Goal: Transaction & Acquisition: Obtain resource

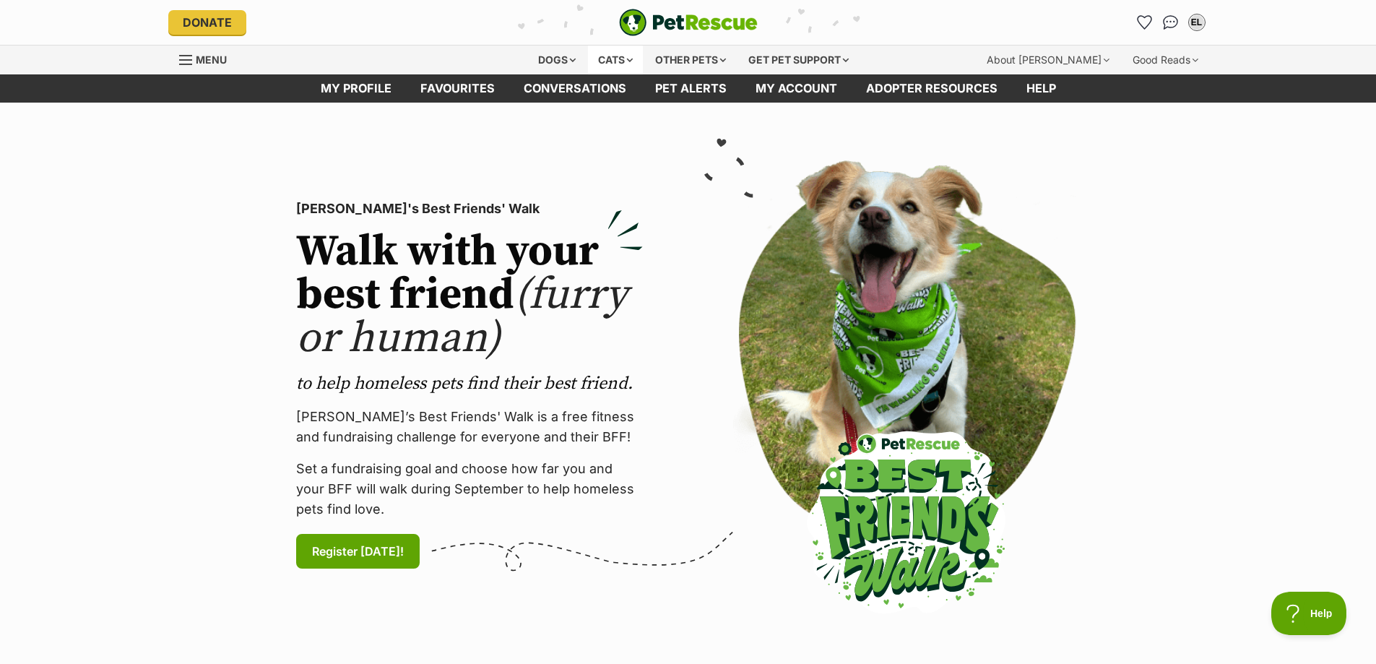
click at [610, 58] on div "Cats" at bounding box center [615, 59] width 55 height 29
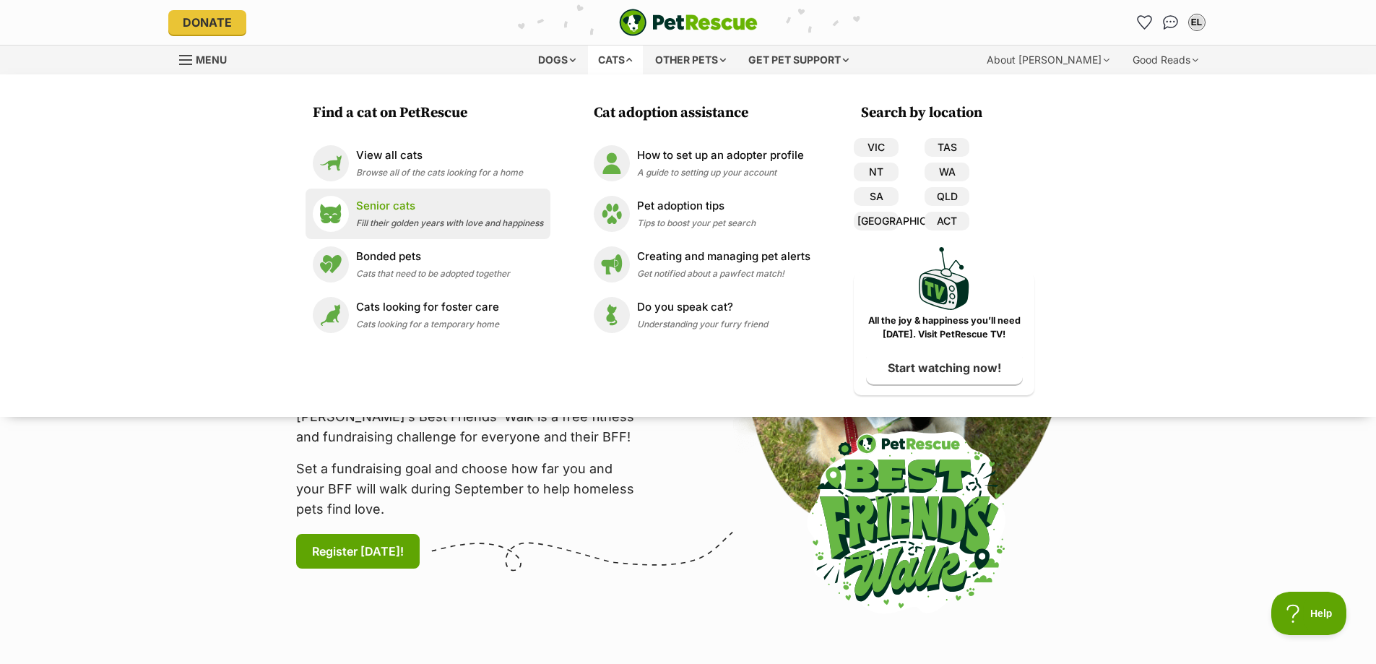
click at [376, 214] on div "Senior cats Fill their golden years with love and happiness" at bounding box center [449, 213] width 187 height 31
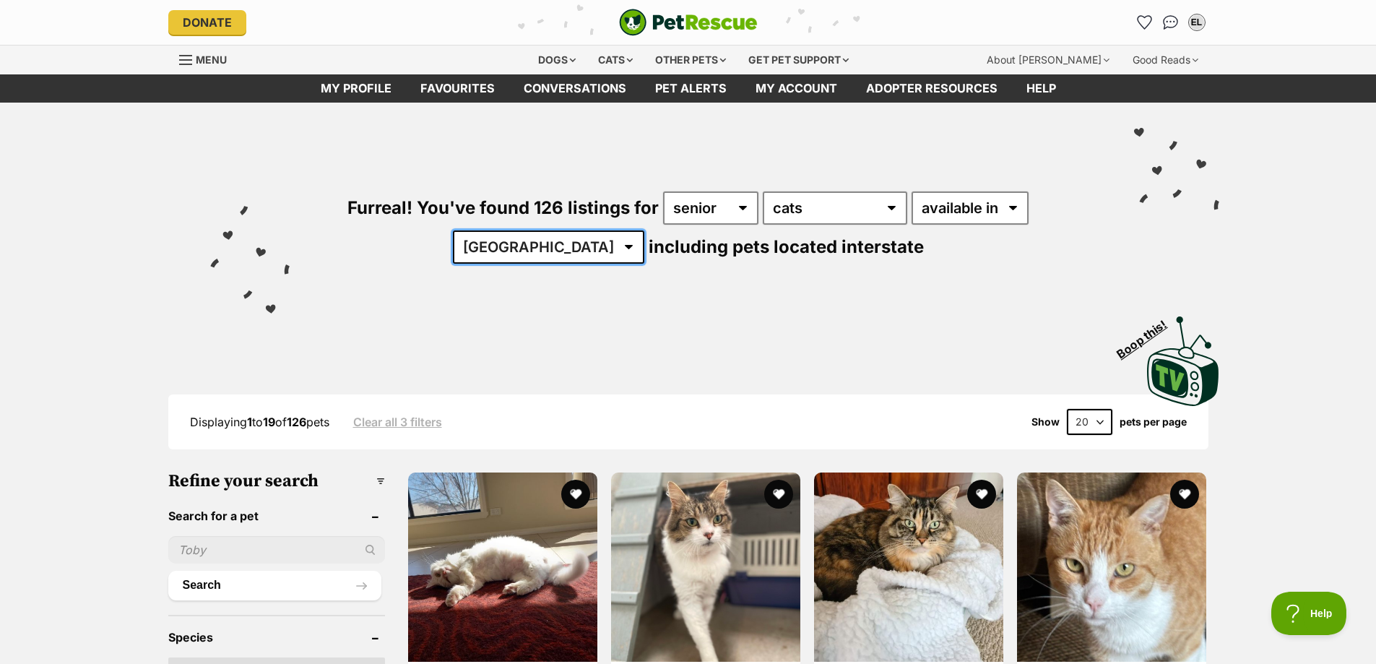
click at [534, 254] on select "Australia ACT NSW NT QLD SA TAS VIC WA" at bounding box center [548, 246] width 191 height 33
click at [566, 247] on select "Australia ACT NSW NT QLD SA TAS VIC WA" at bounding box center [548, 246] width 191 height 33
click at [582, 243] on select "Australia ACT NSW NT QLD SA TAS VIC WA" at bounding box center [548, 246] width 191 height 33
select select "VIC"
click at [498, 230] on select "Australia ACT NSW NT QLD SA TAS VIC WA" at bounding box center [548, 246] width 191 height 33
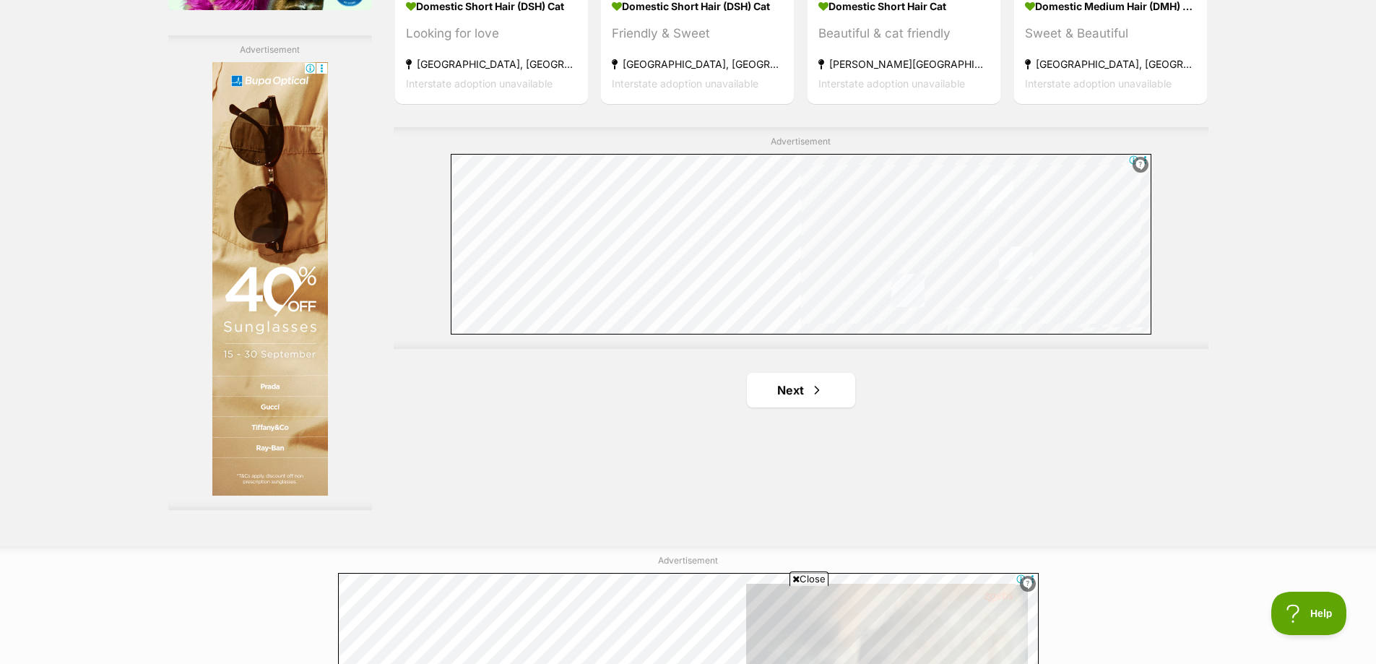
scroll to position [2528, 0]
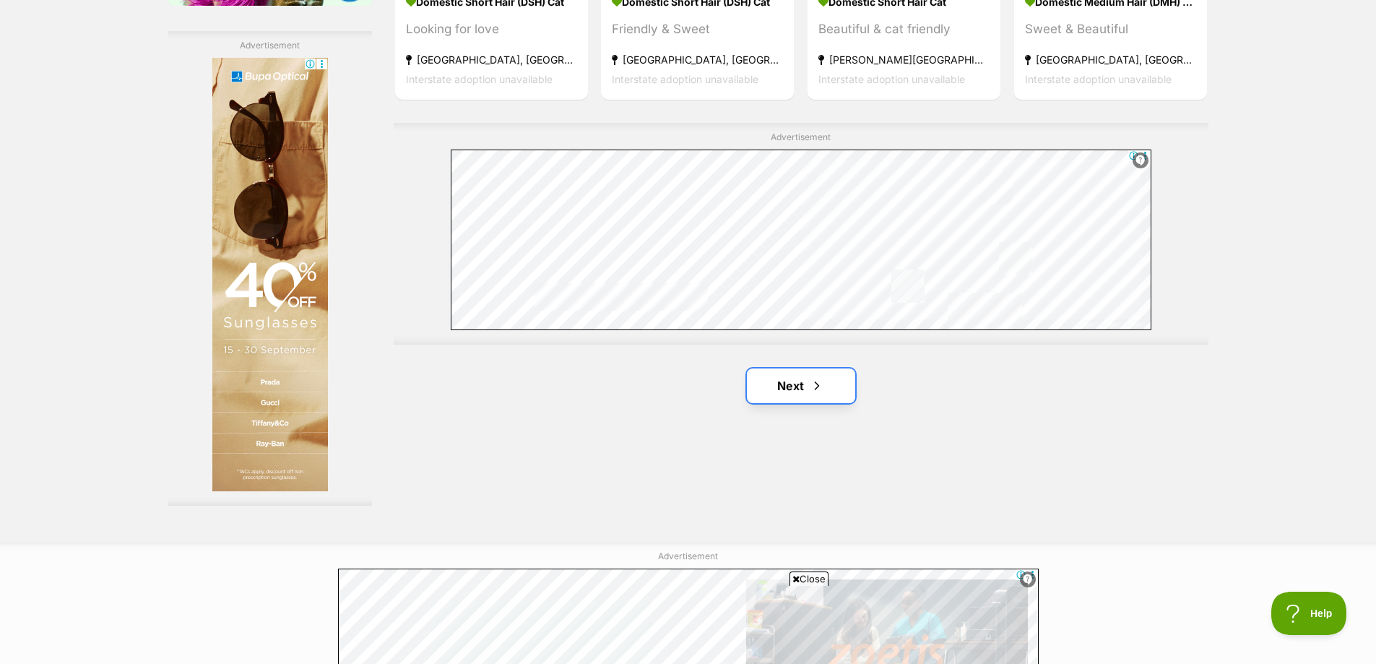
click at [768, 385] on link "Next" at bounding box center [801, 385] width 108 height 35
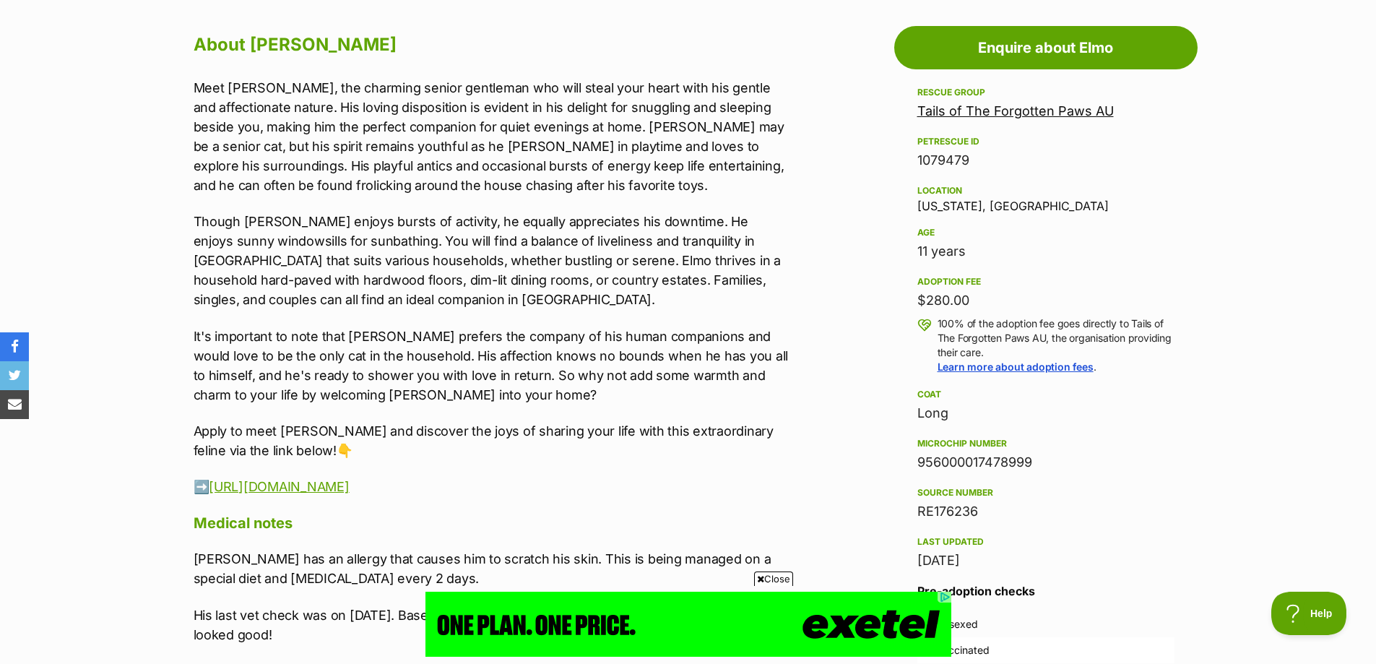
scroll to position [939, 0]
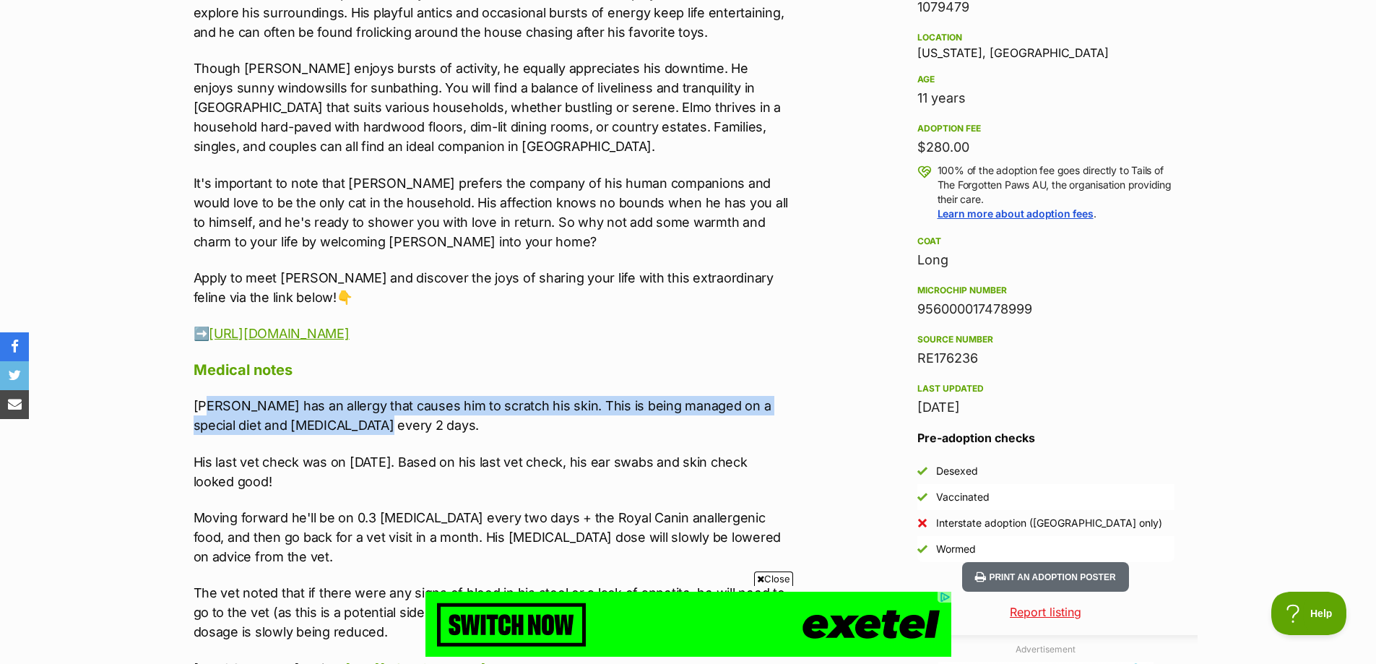
drag, startPoint x: 402, startPoint y: 422, endPoint x: 206, endPoint y: 393, distance: 197.8
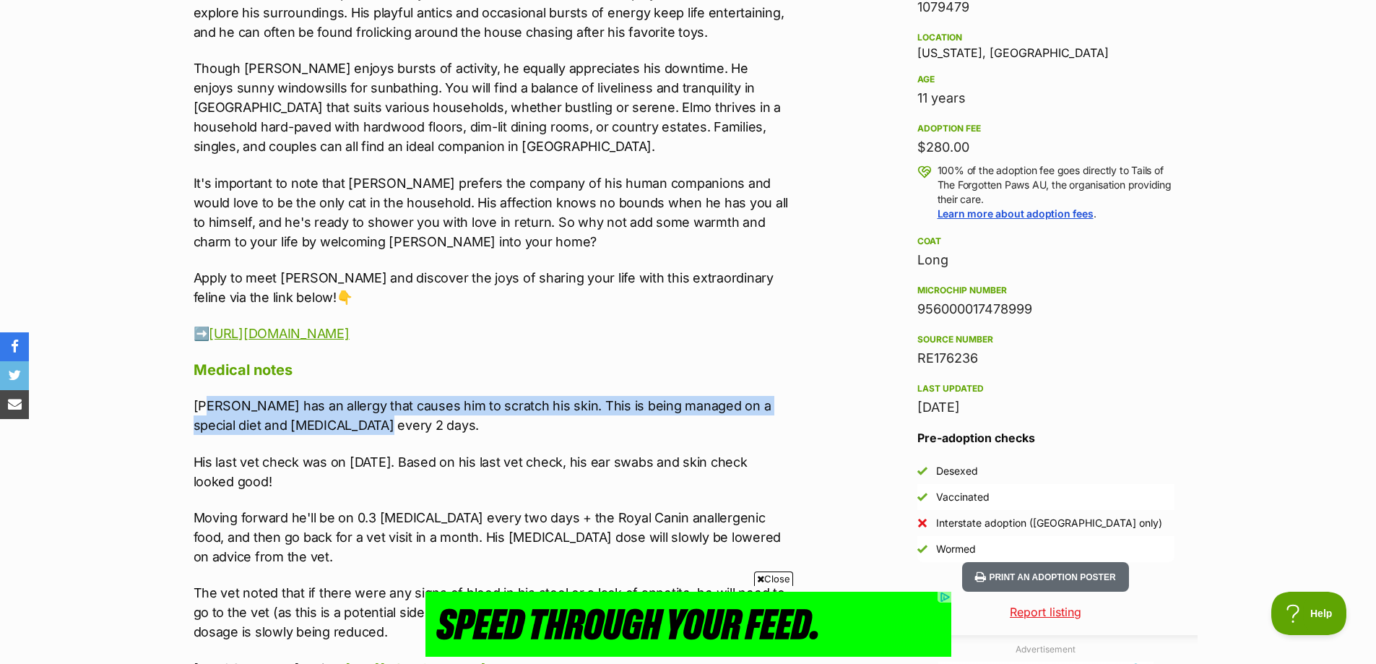
click at [206, 393] on div "About Elmo Meet Elmo, the charming senior gentleman who will steal your heart w…" at bounding box center [492, 441] width 597 height 1131
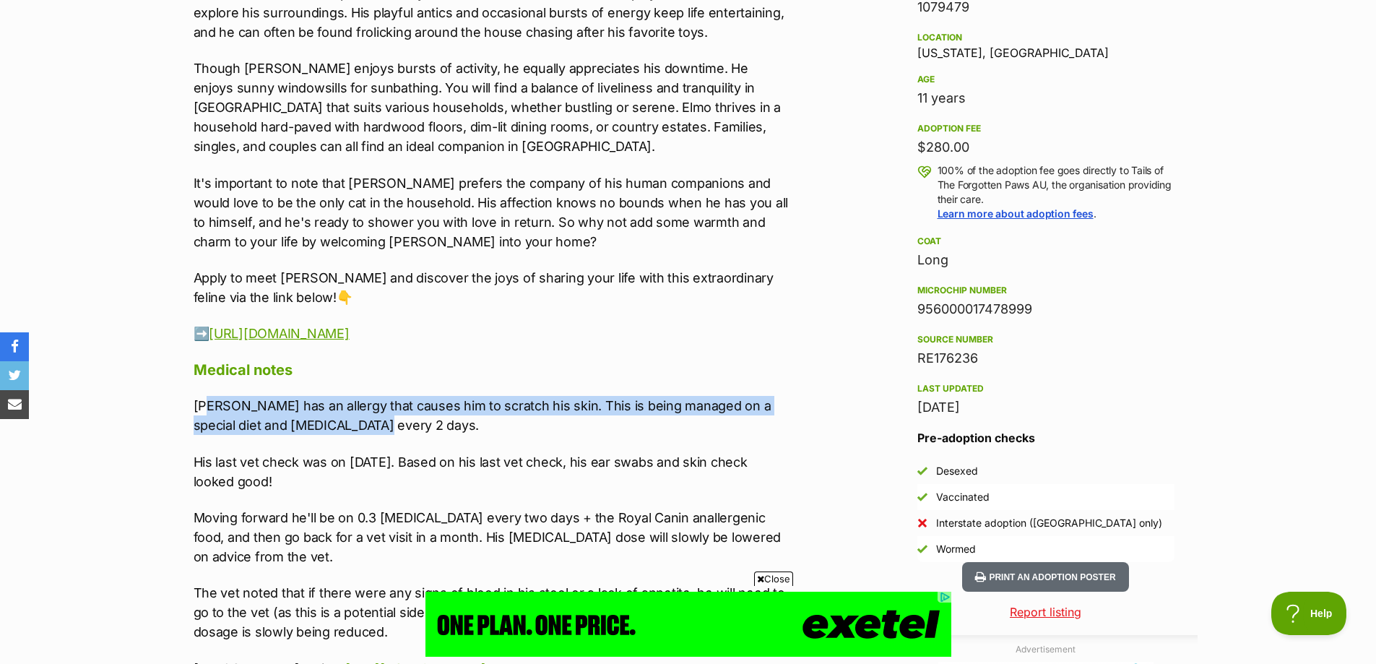
click at [208, 393] on div "About Elmo Meet Elmo, the charming senior gentleman who will steal your heart w…" at bounding box center [492, 441] width 597 height 1131
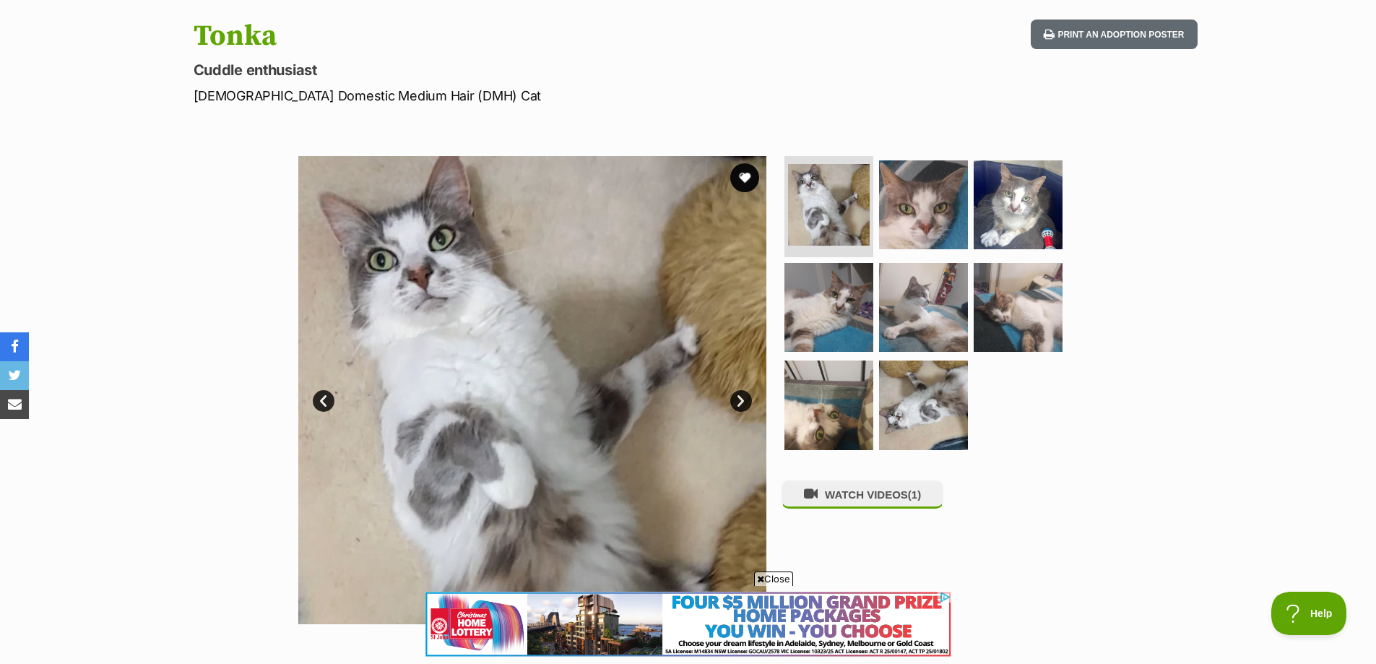
click at [749, 394] on link "Next" at bounding box center [741, 401] width 22 height 22
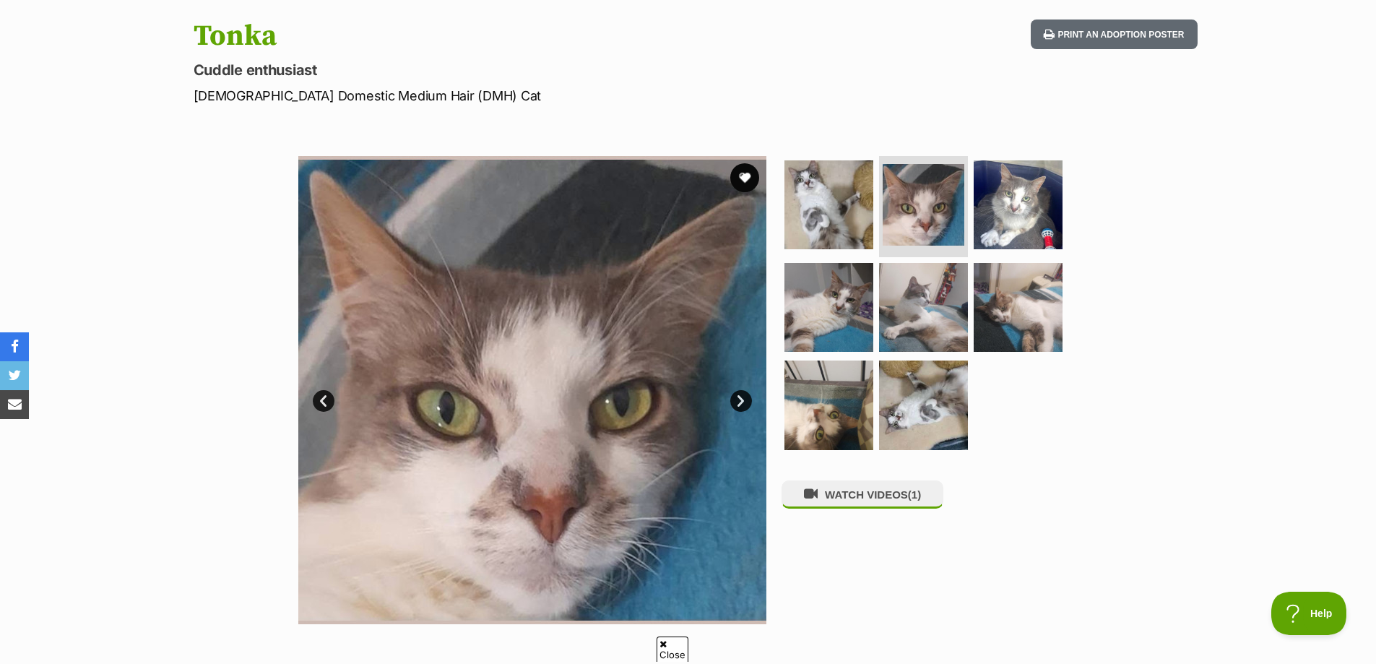
click at [749, 394] on link "Next" at bounding box center [741, 401] width 22 height 22
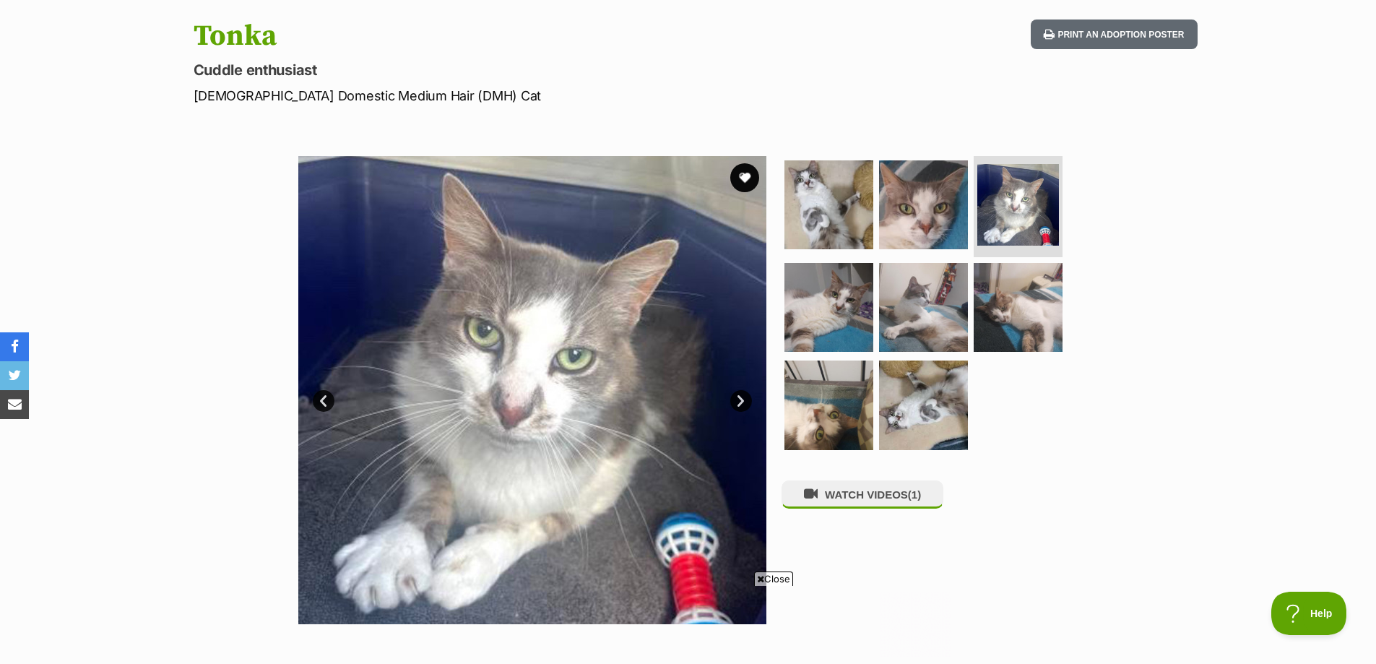
click at [749, 394] on link "Next" at bounding box center [741, 401] width 22 height 22
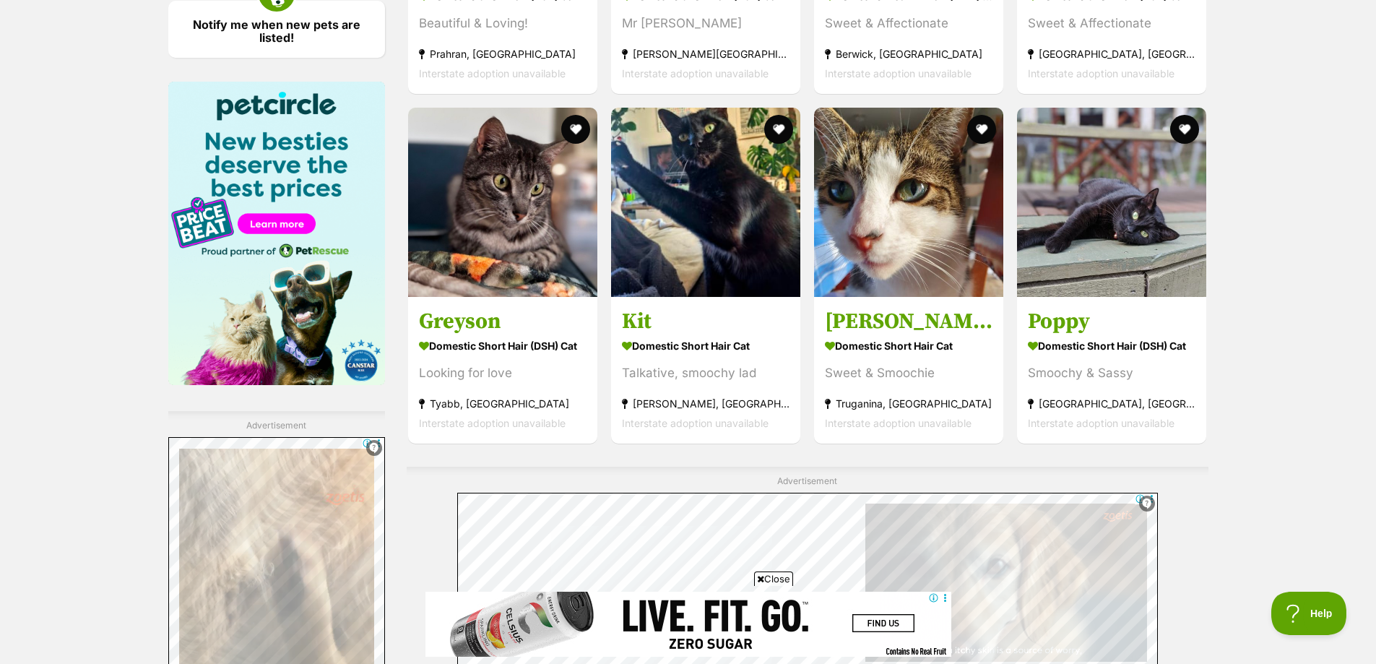
scroll to position [2528, 0]
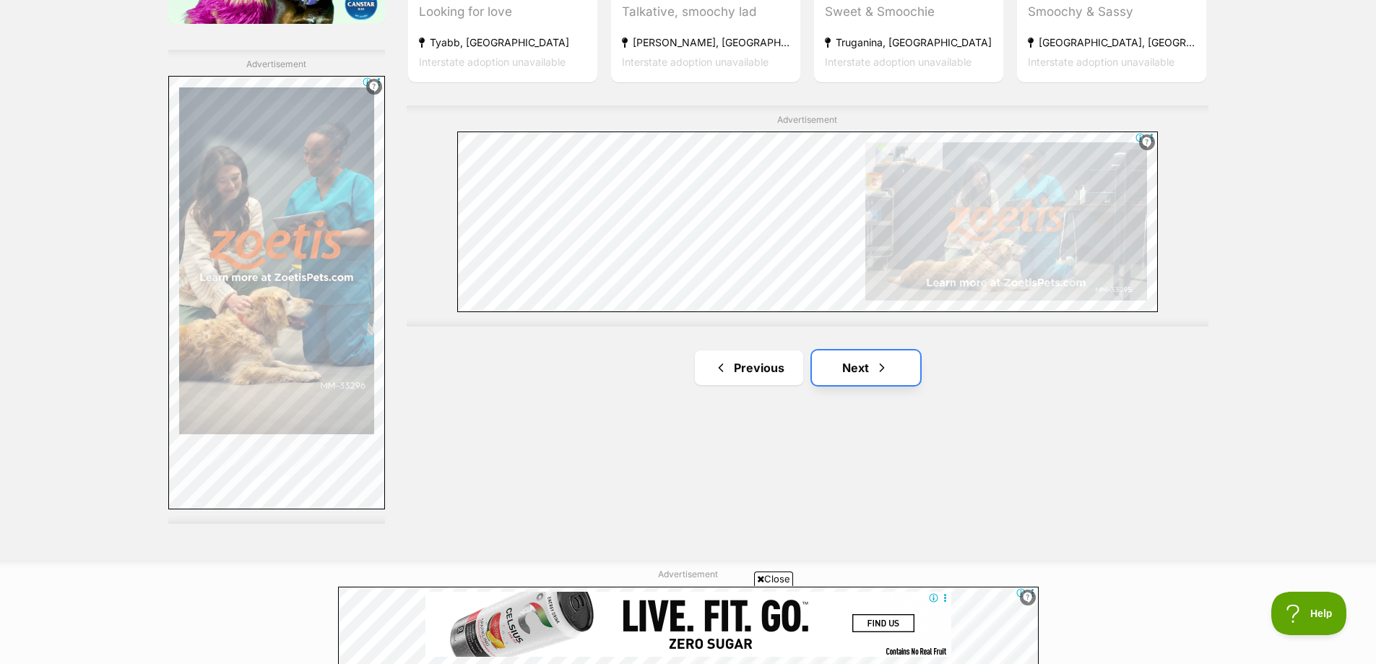
click at [849, 368] on link "Next" at bounding box center [866, 367] width 108 height 35
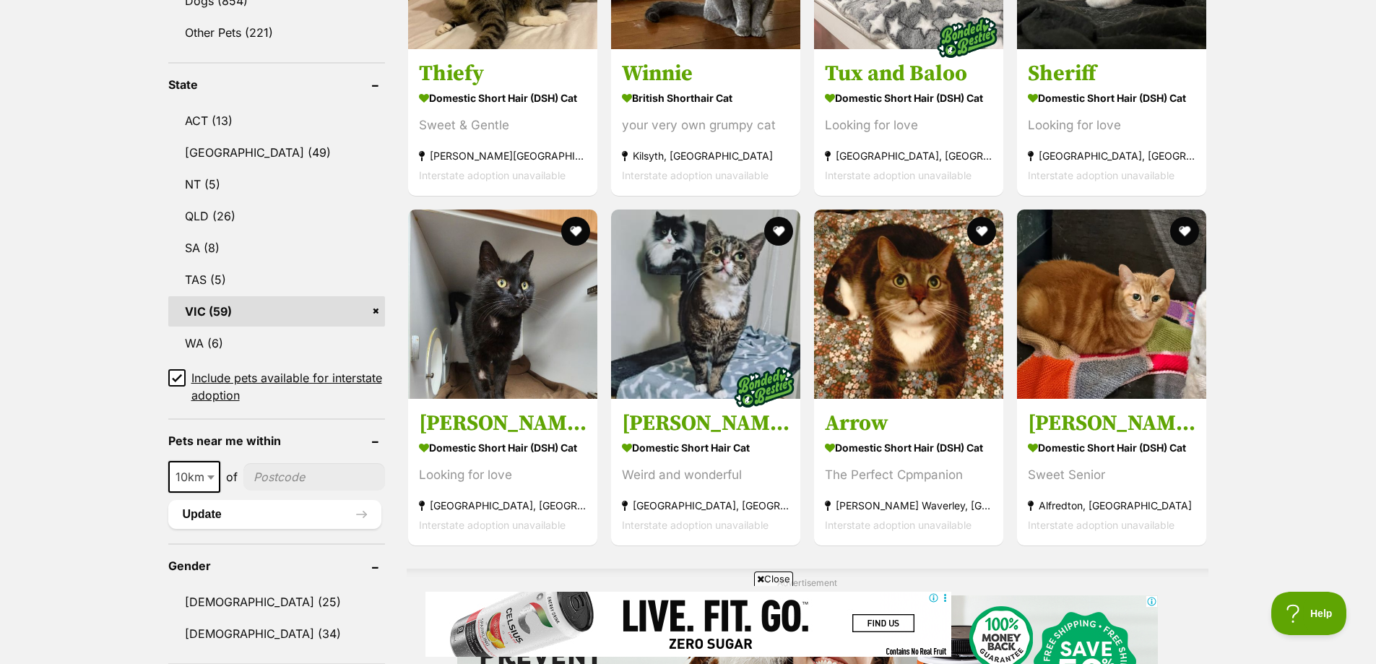
scroll to position [867, 0]
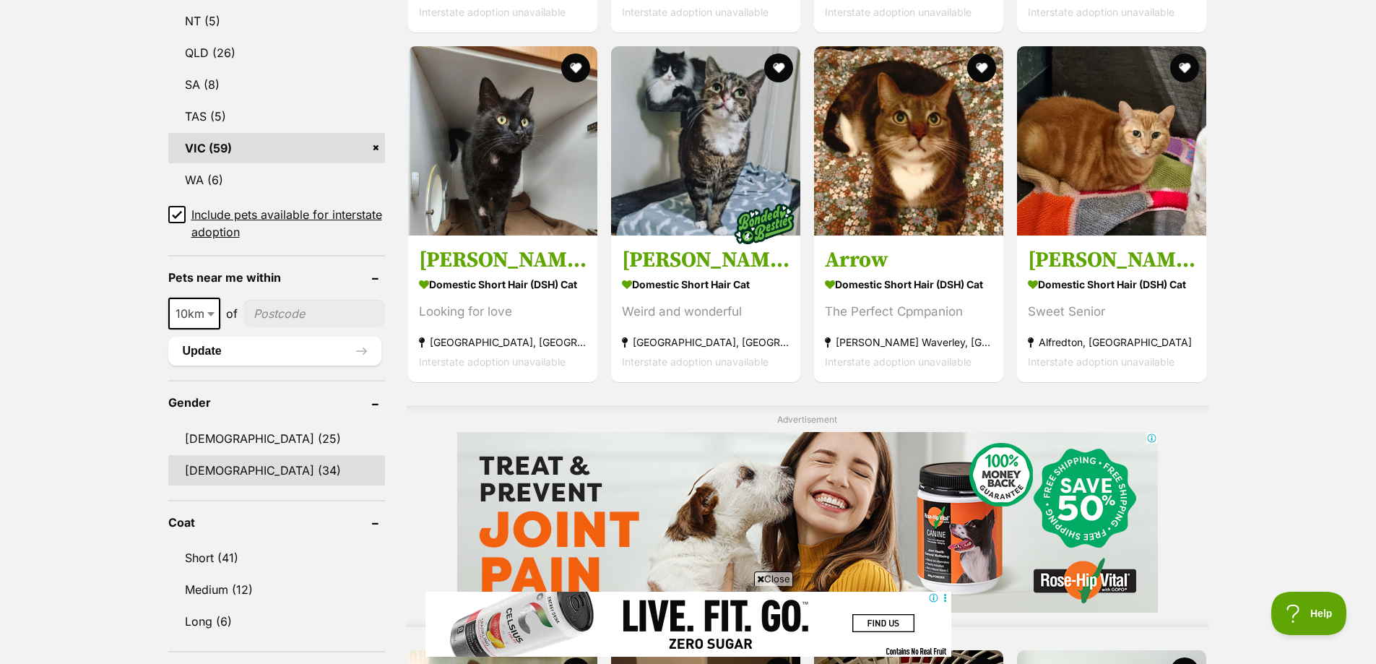
click at [222, 469] on link "[DEMOGRAPHIC_DATA] (34)" at bounding box center [276, 470] width 217 height 30
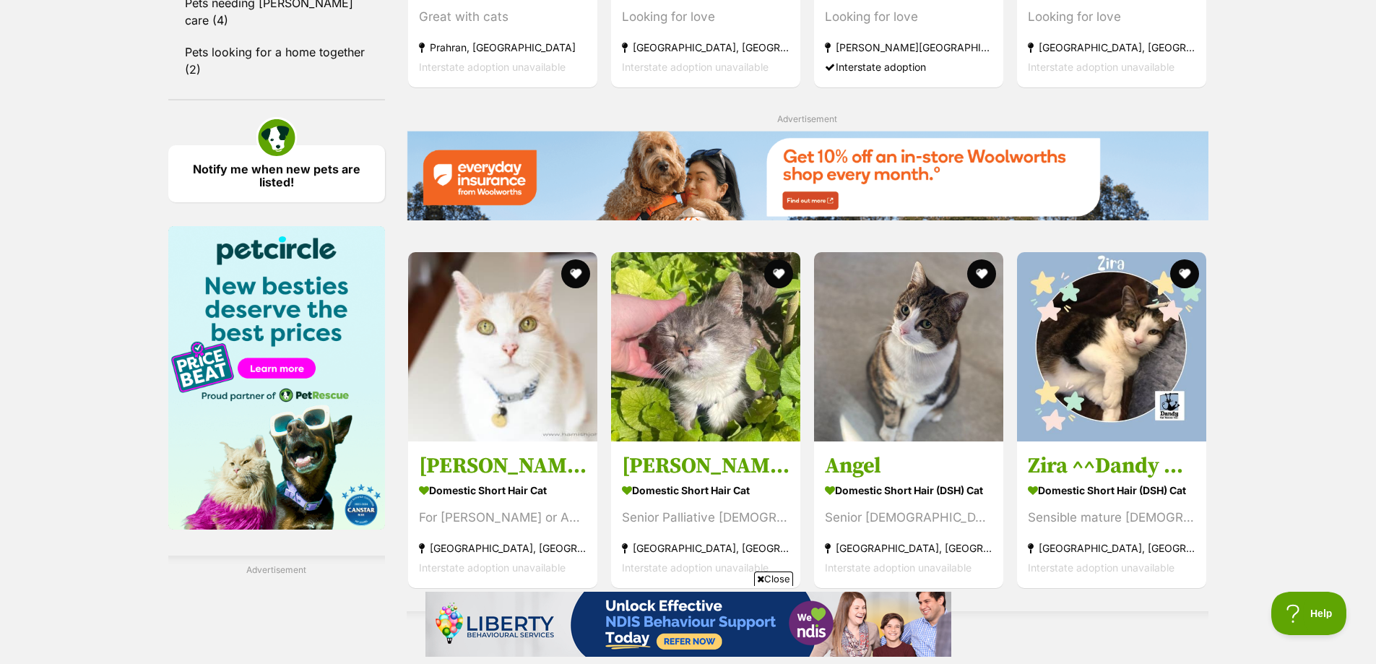
scroll to position [2383, 0]
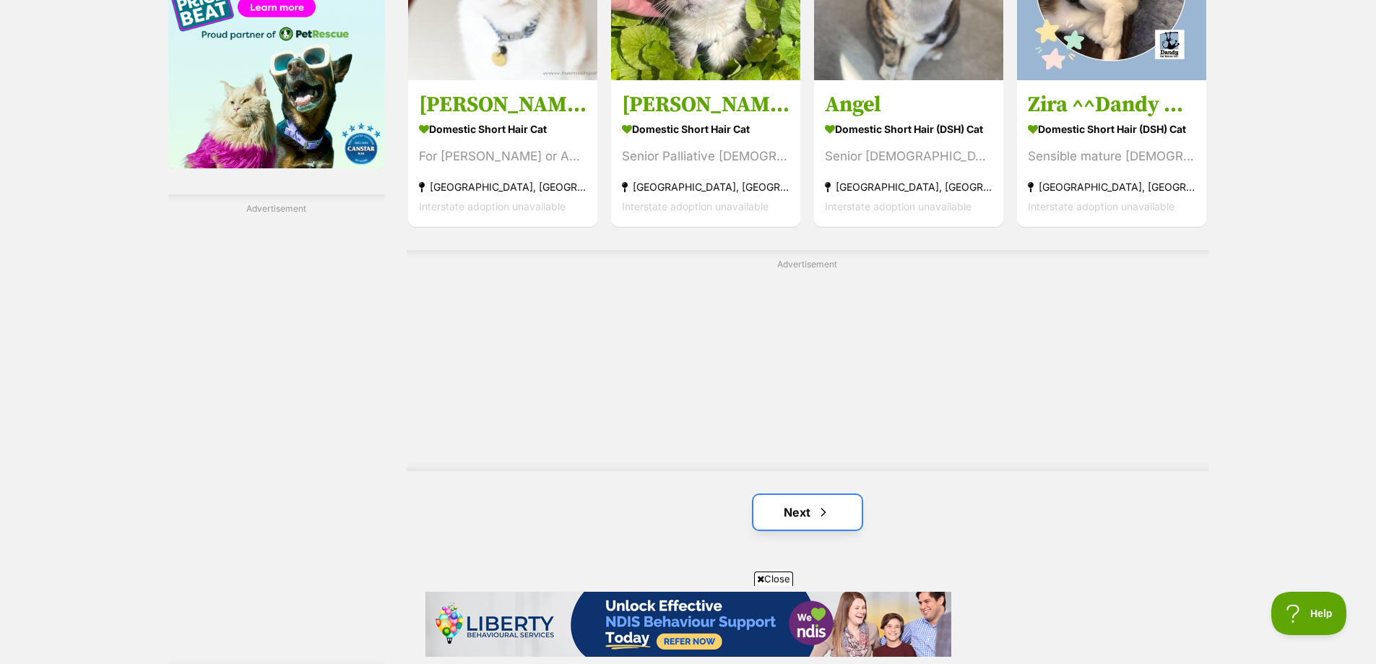
click at [802, 510] on link "Next" at bounding box center [807, 512] width 108 height 35
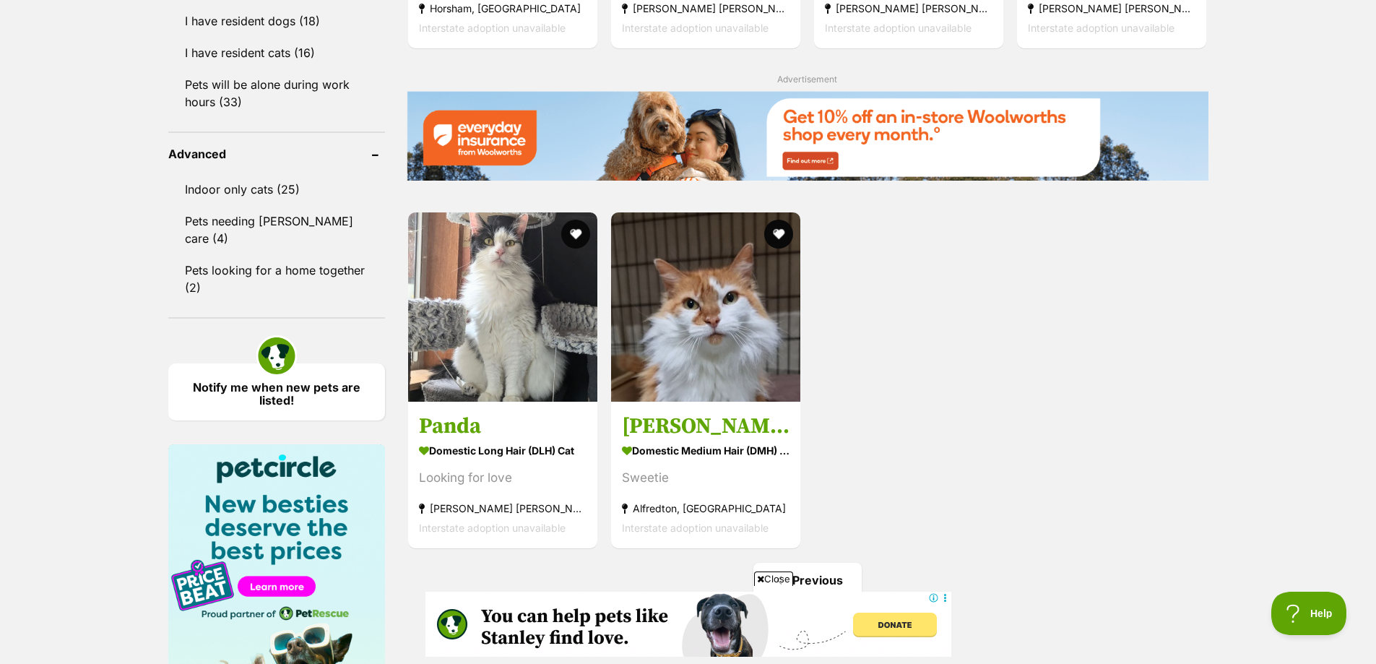
scroll to position [1806, 0]
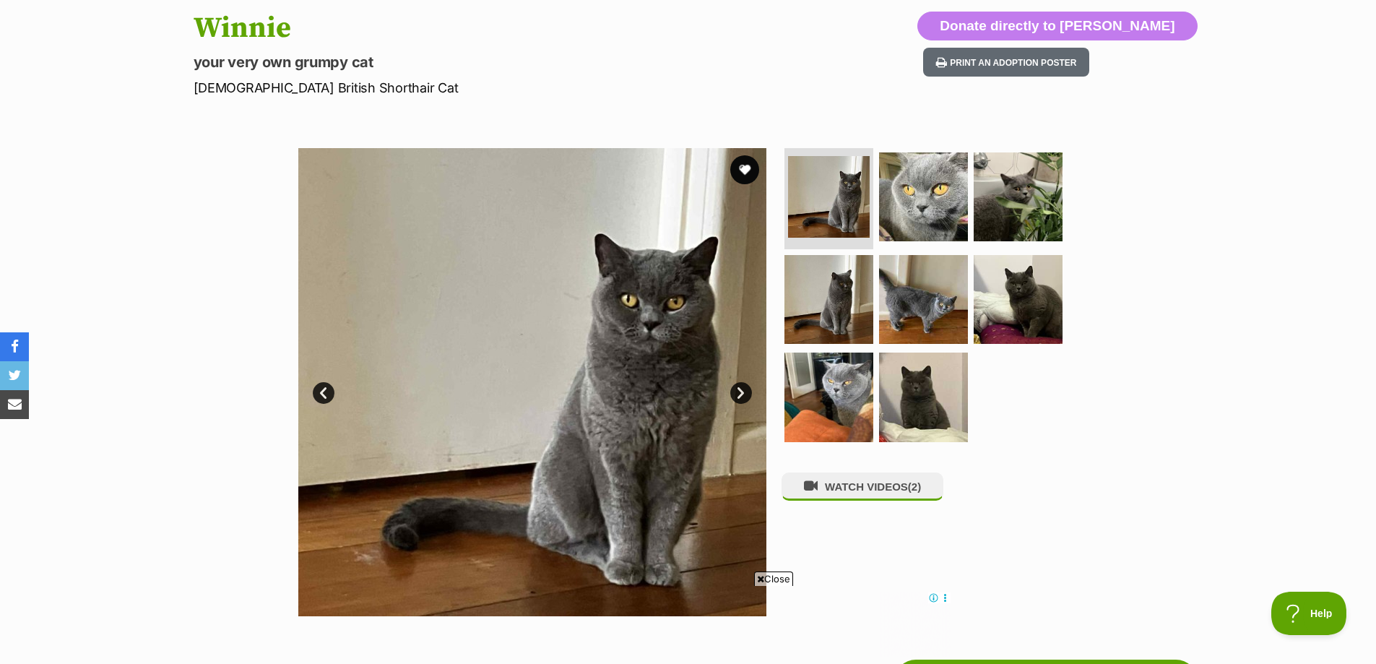
scroll to position [144, 0]
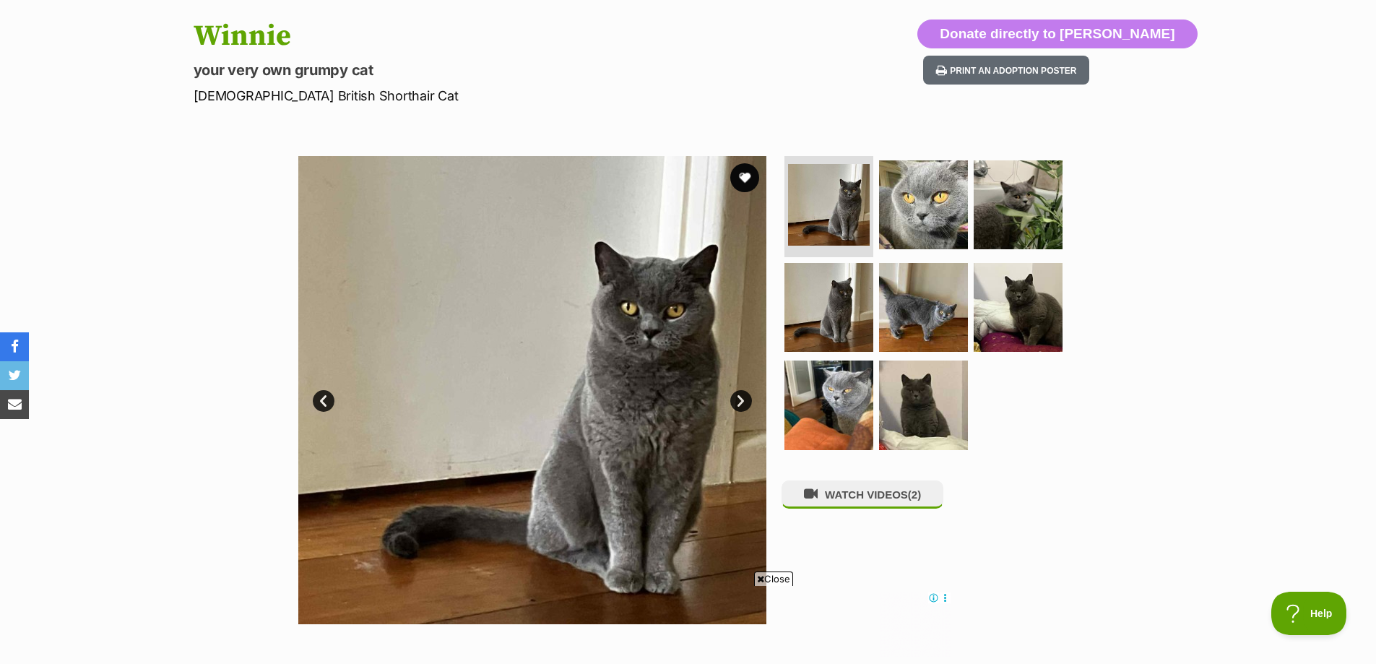
click at [735, 404] on link "Next" at bounding box center [741, 401] width 22 height 22
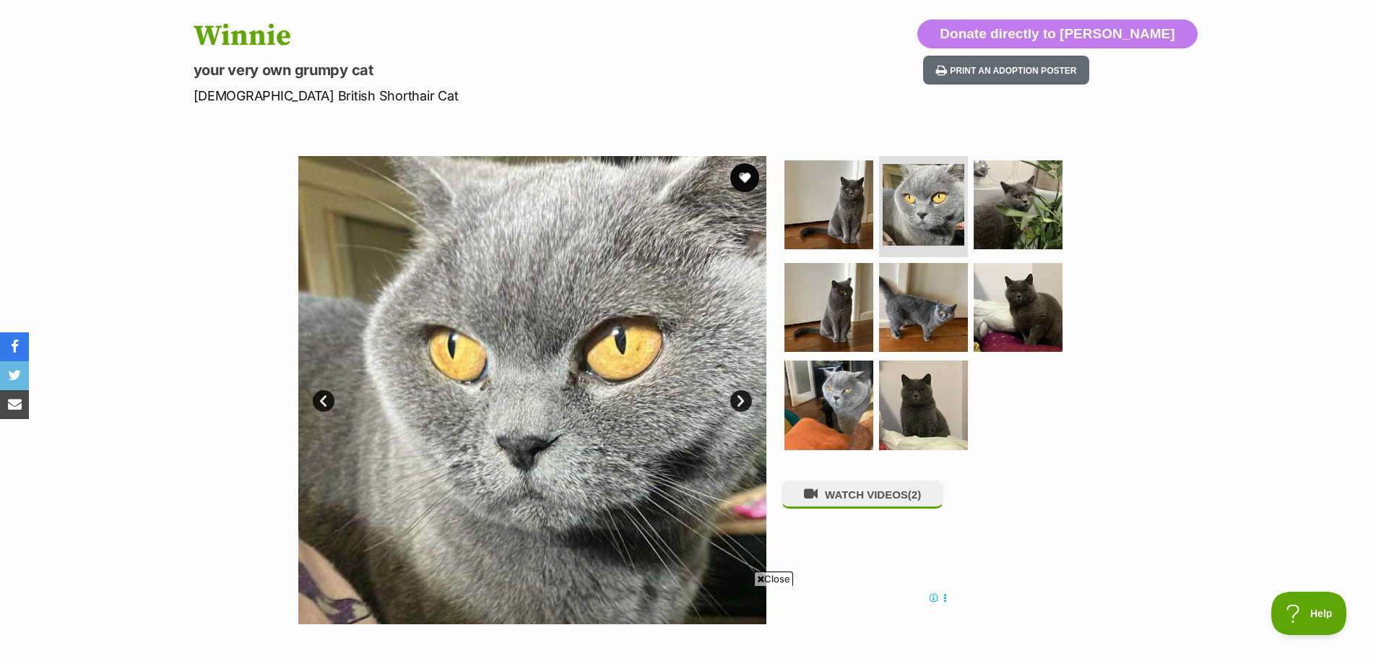
click at [731, 402] on link "Next" at bounding box center [741, 401] width 22 height 22
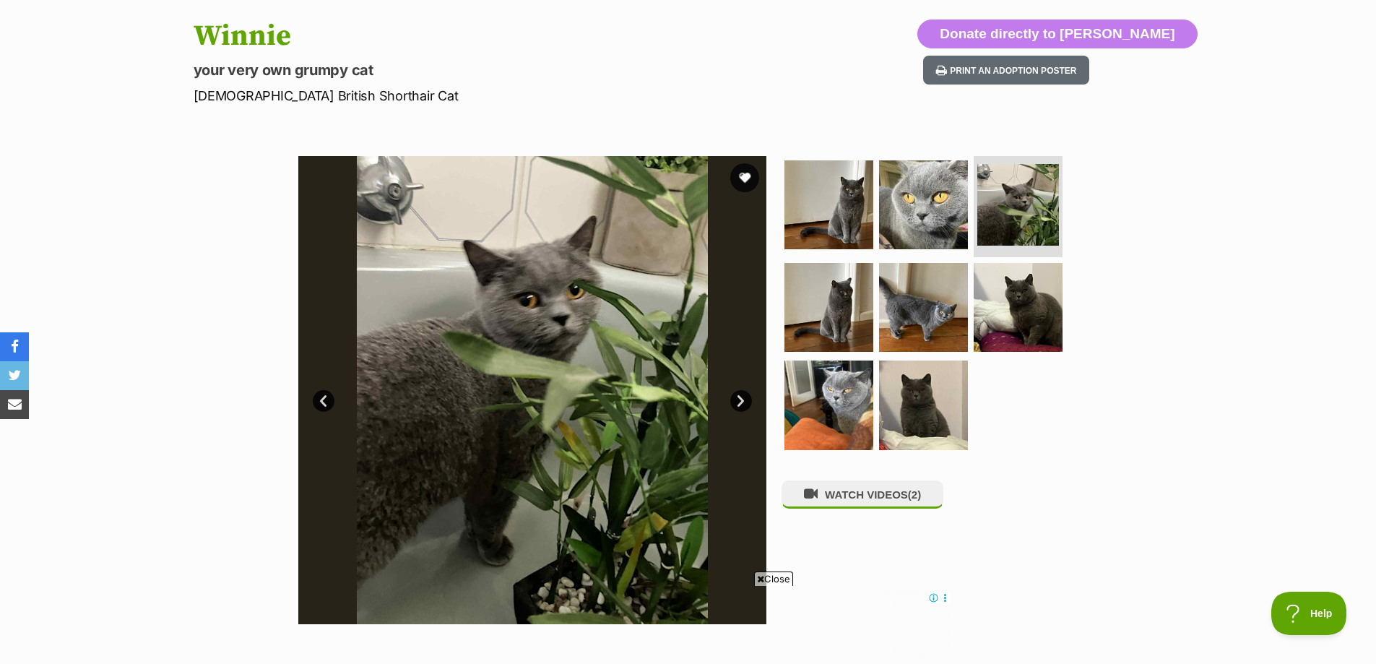
click at [744, 407] on link "Next" at bounding box center [741, 401] width 22 height 22
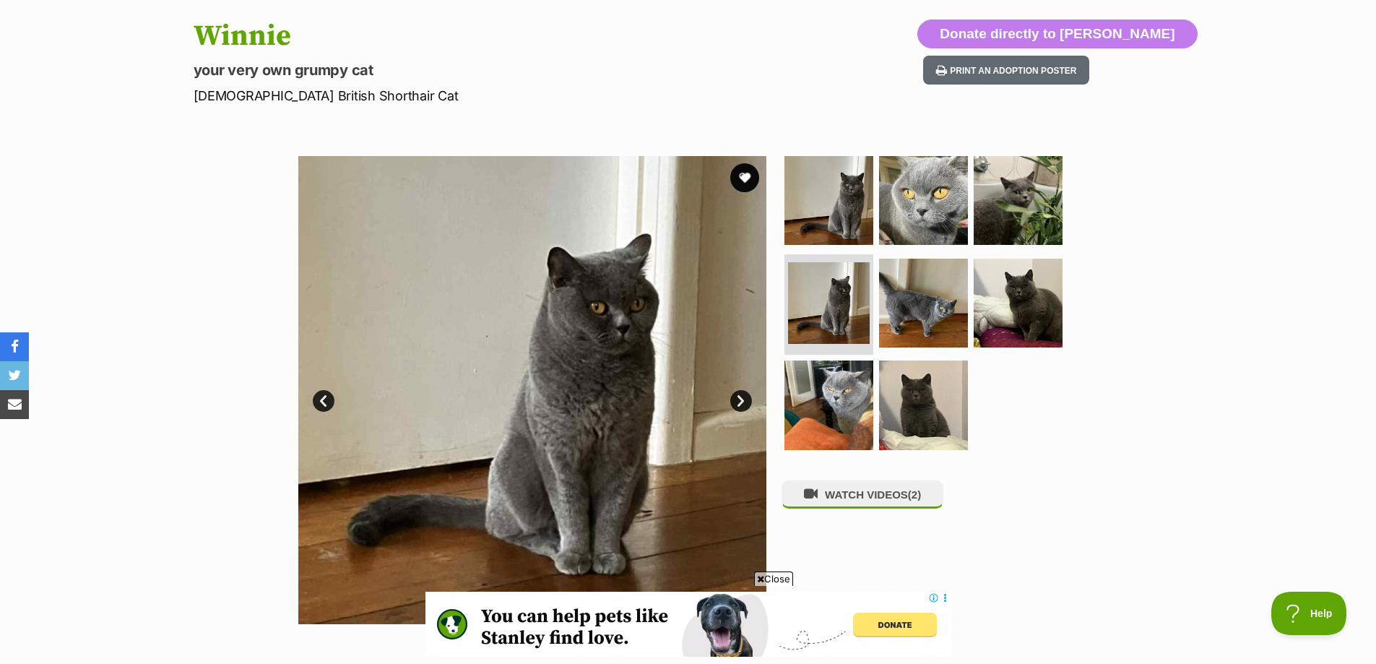
scroll to position [0, 0]
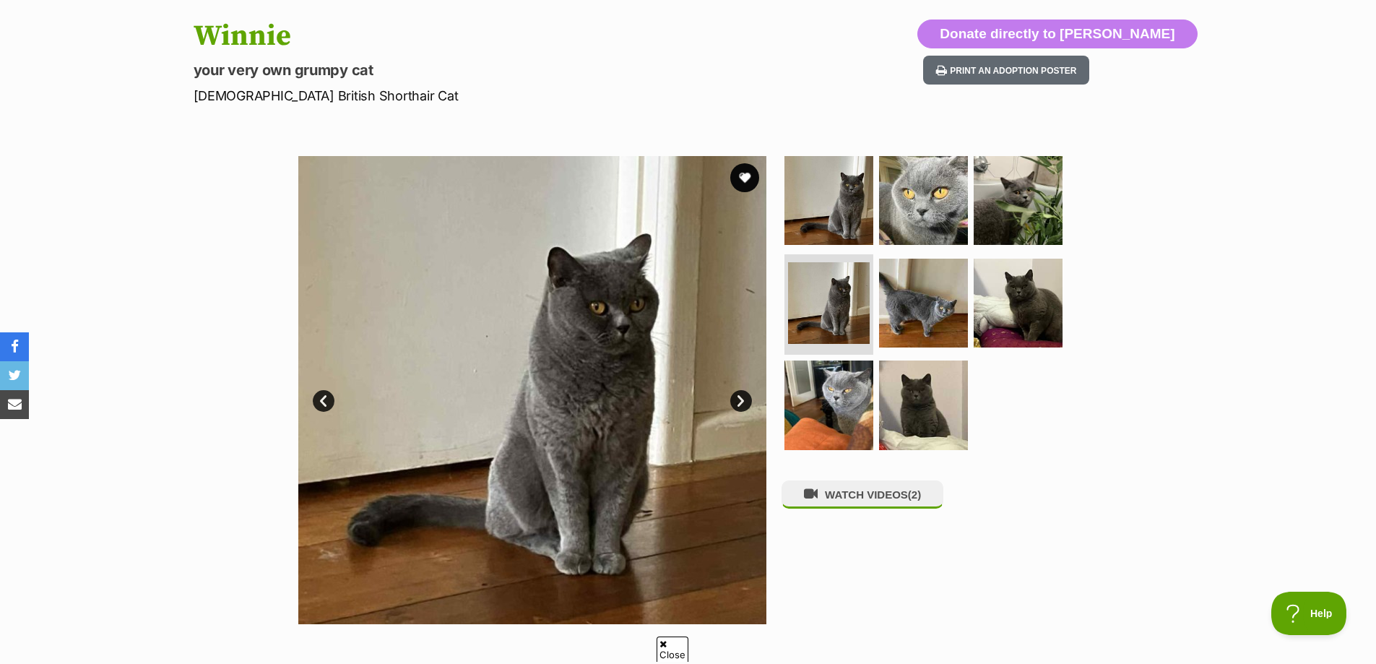
click at [737, 404] on link "Next" at bounding box center [741, 401] width 22 height 22
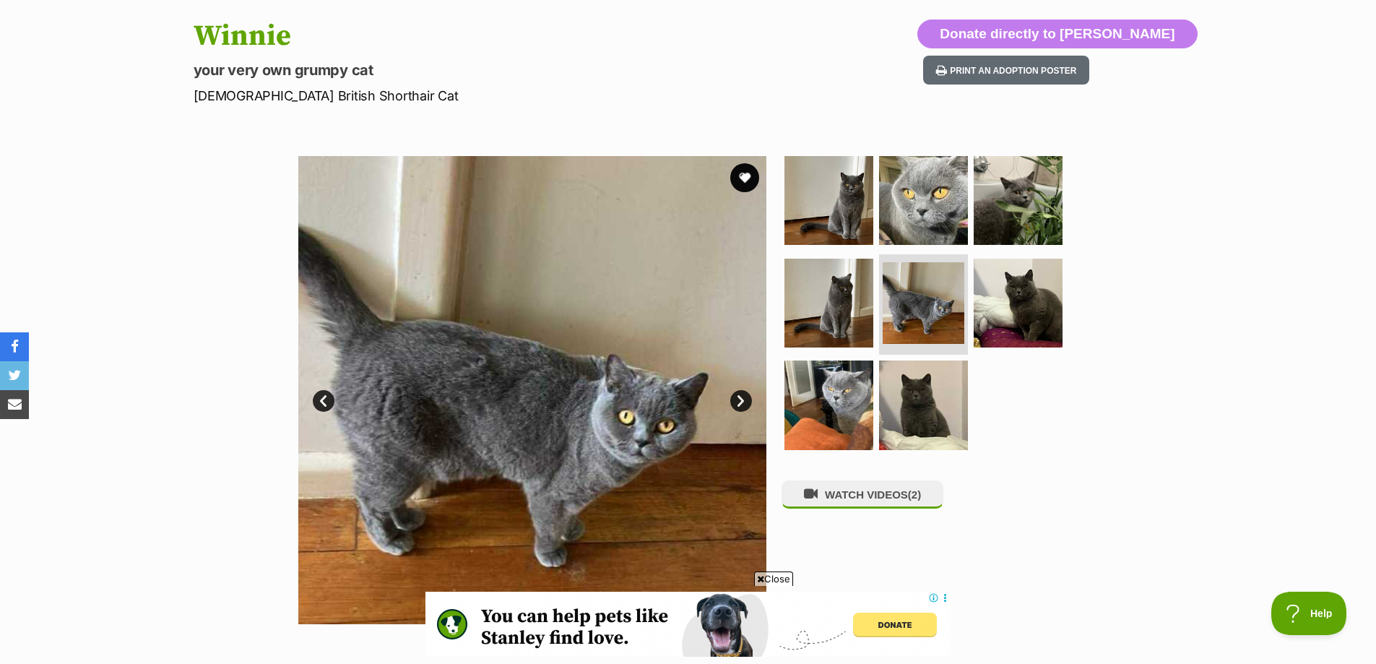
click at [739, 405] on link "Next" at bounding box center [741, 401] width 22 height 22
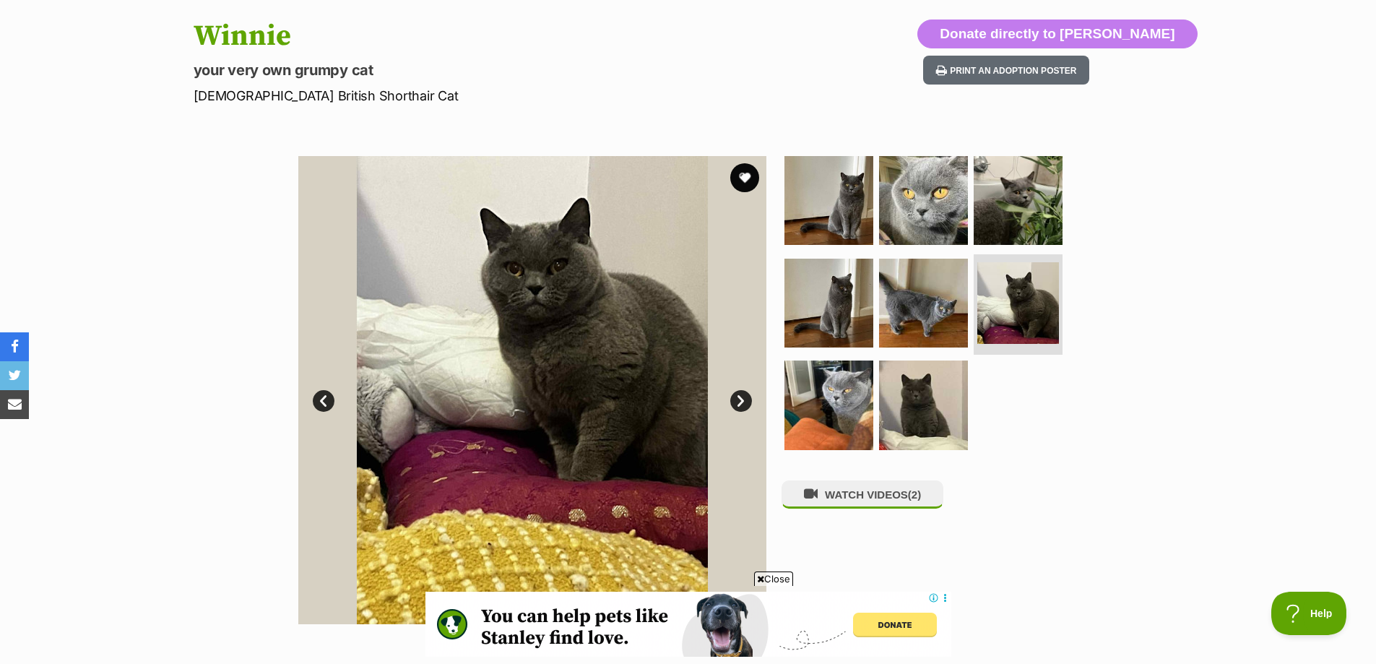
click at [739, 395] on link "Next" at bounding box center [741, 401] width 22 height 22
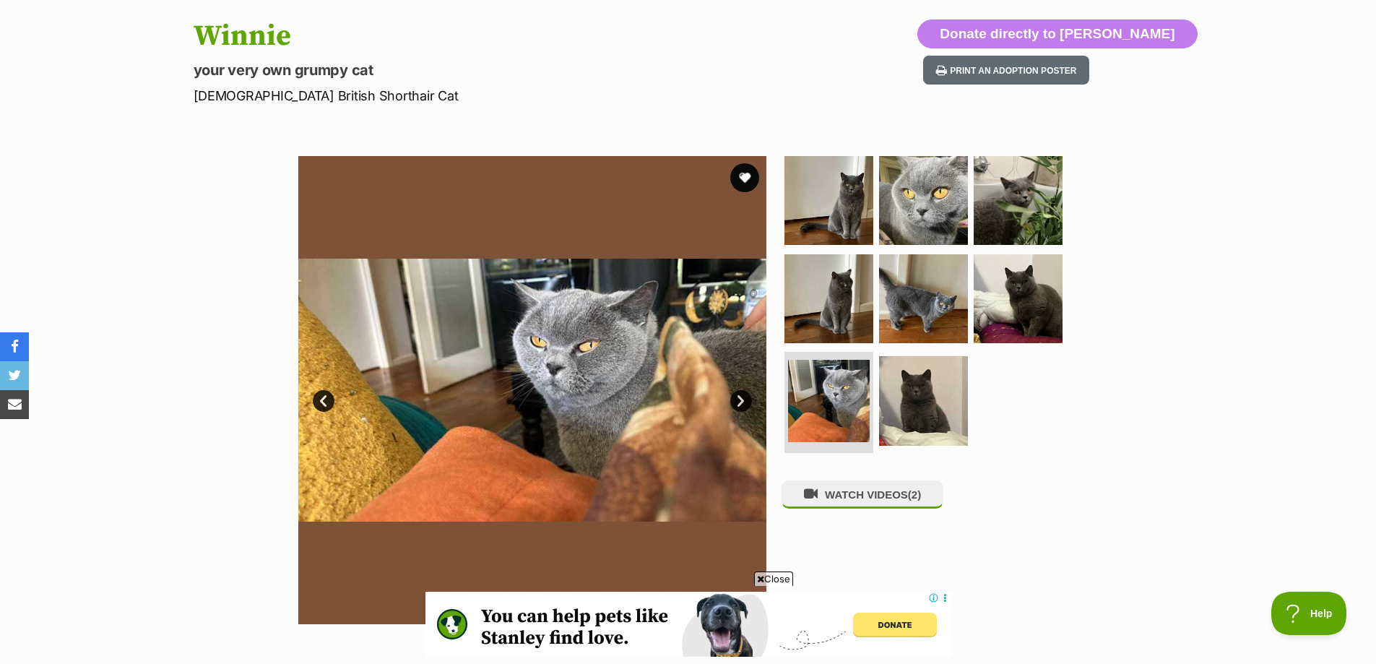
click at [739, 395] on link "Next" at bounding box center [741, 401] width 22 height 22
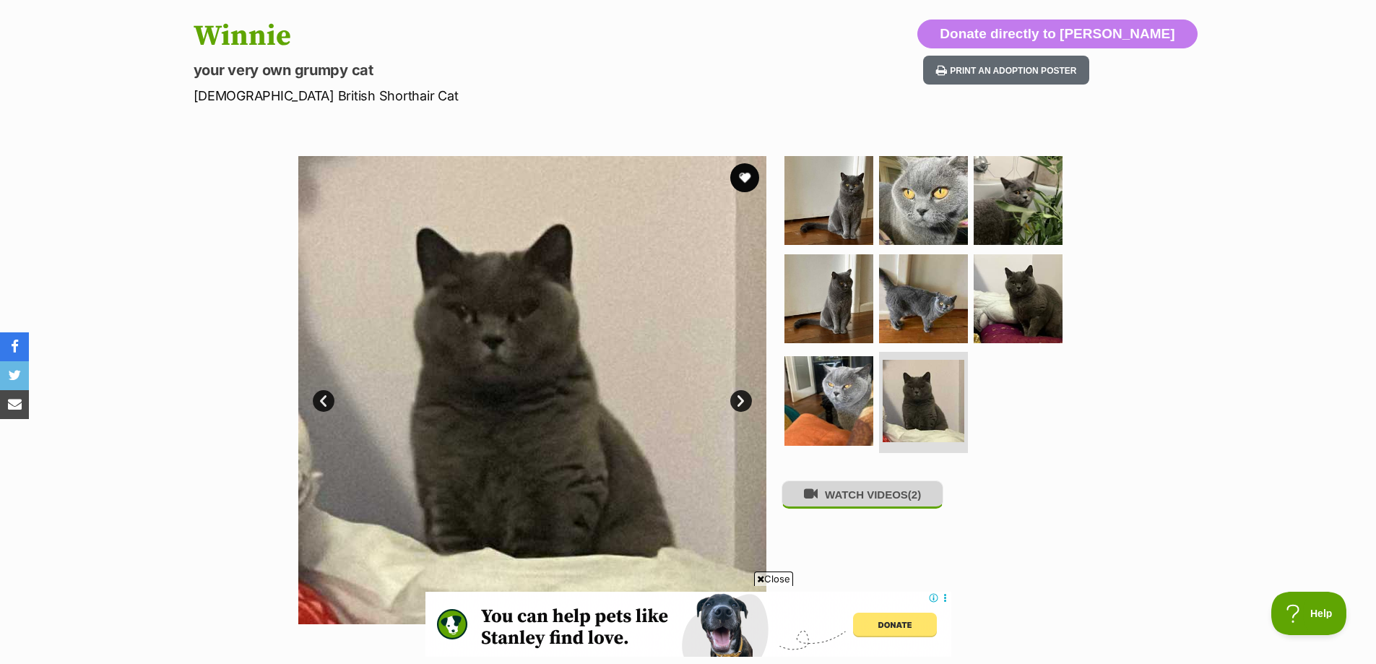
click at [872, 508] on button "WATCH VIDEOS (2)" at bounding box center [862, 494] width 162 height 28
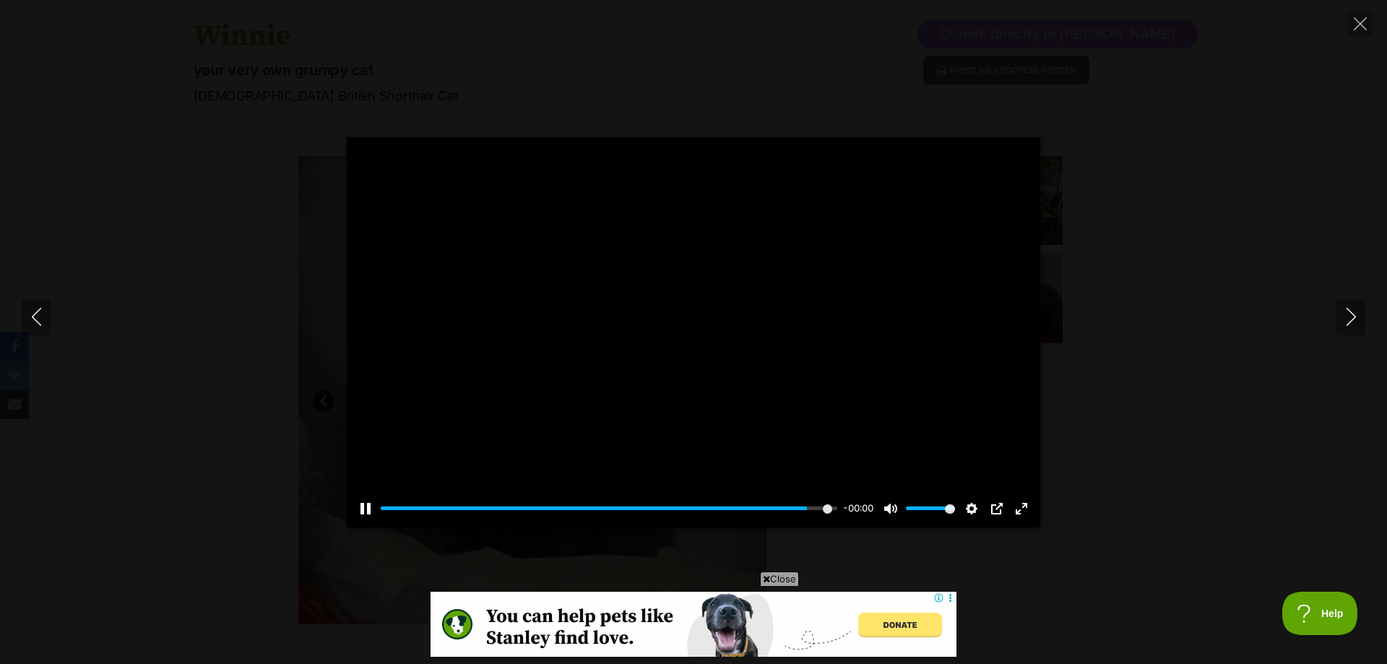
type input "100"
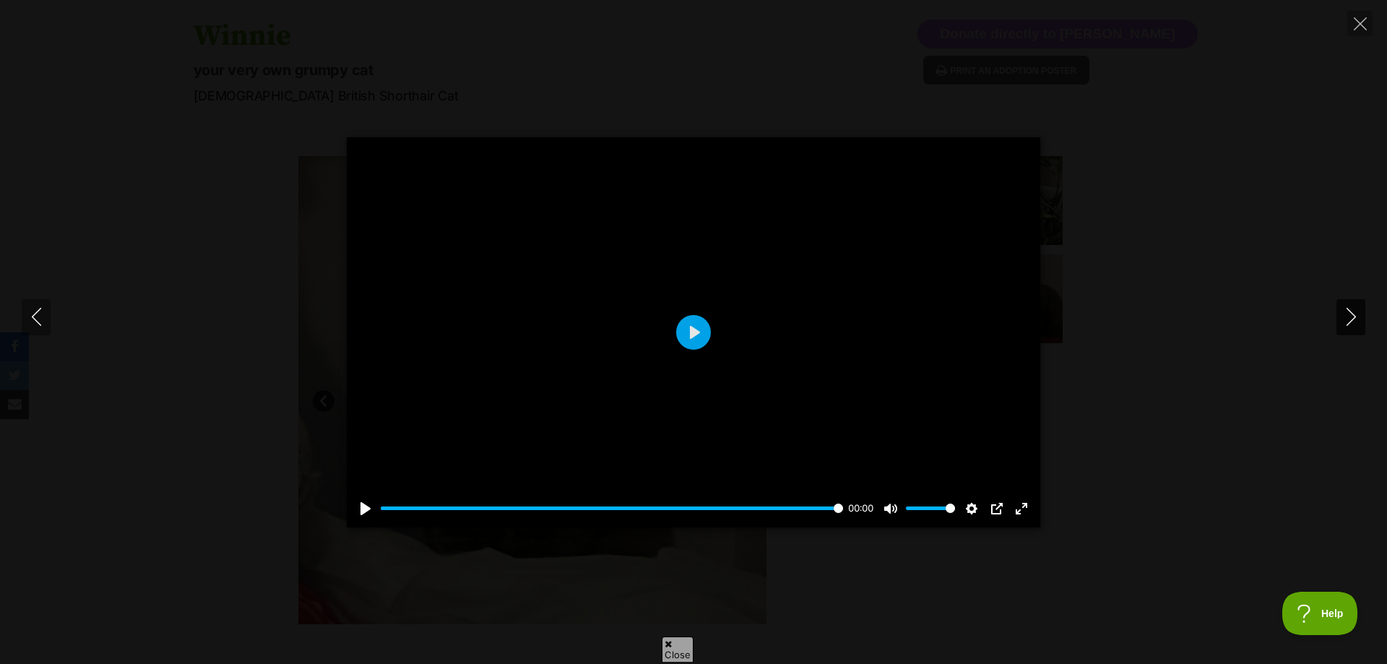
click at [1345, 324] on icon "Next" at bounding box center [1351, 317] width 18 height 18
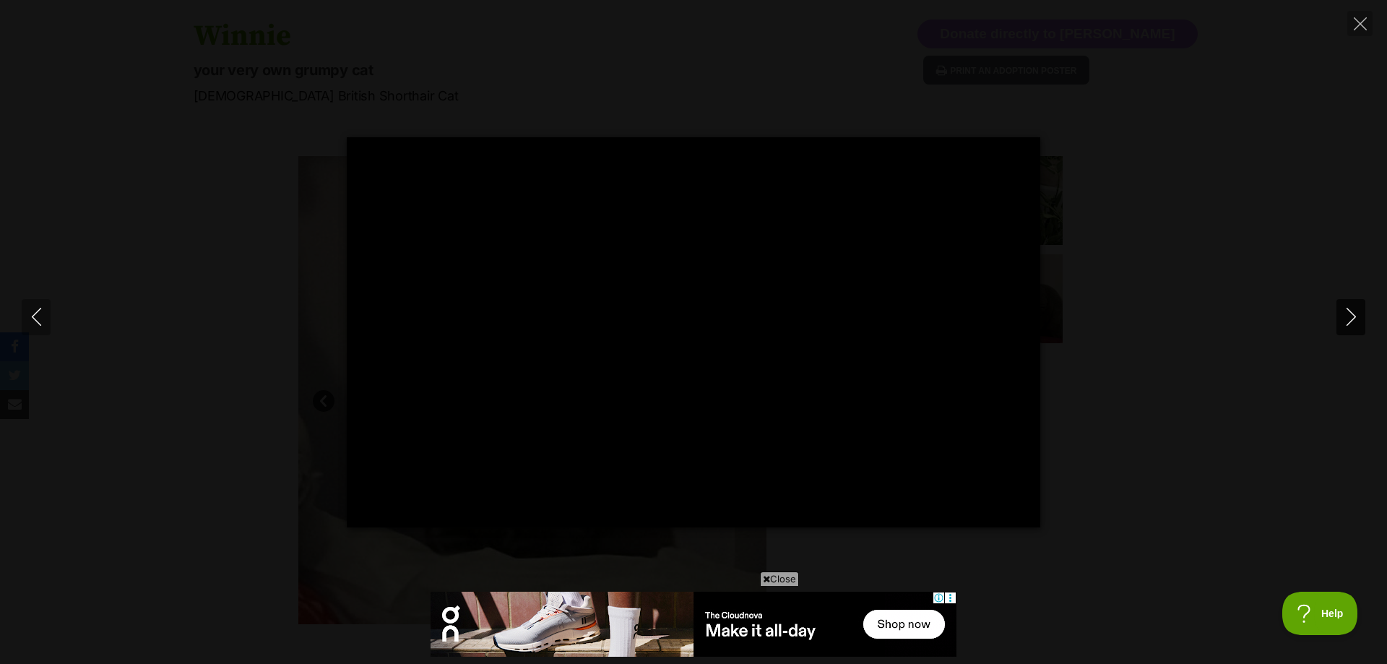
click at [1351, 315] on icon "Next" at bounding box center [1351, 317] width 18 height 18
type input "59.63"
click at [1360, 17] on icon "Close" at bounding box center [1359, 23] width 13 height 13
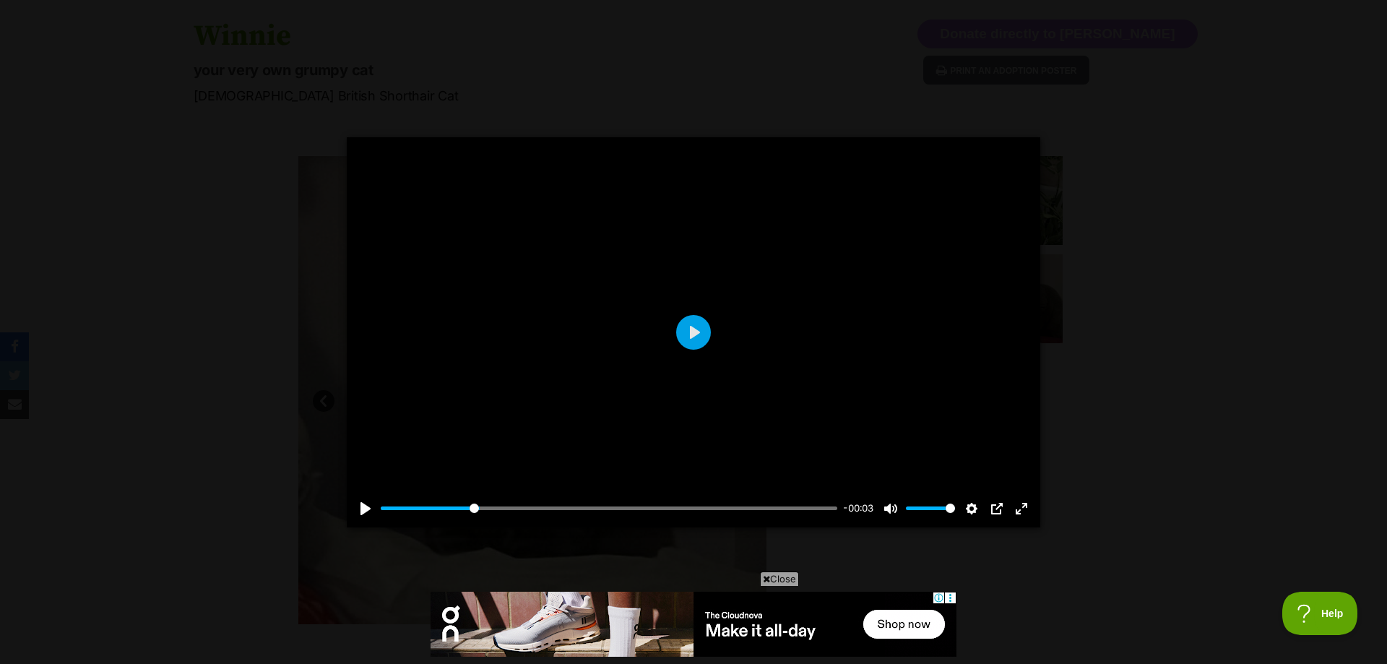
type input "21.75"
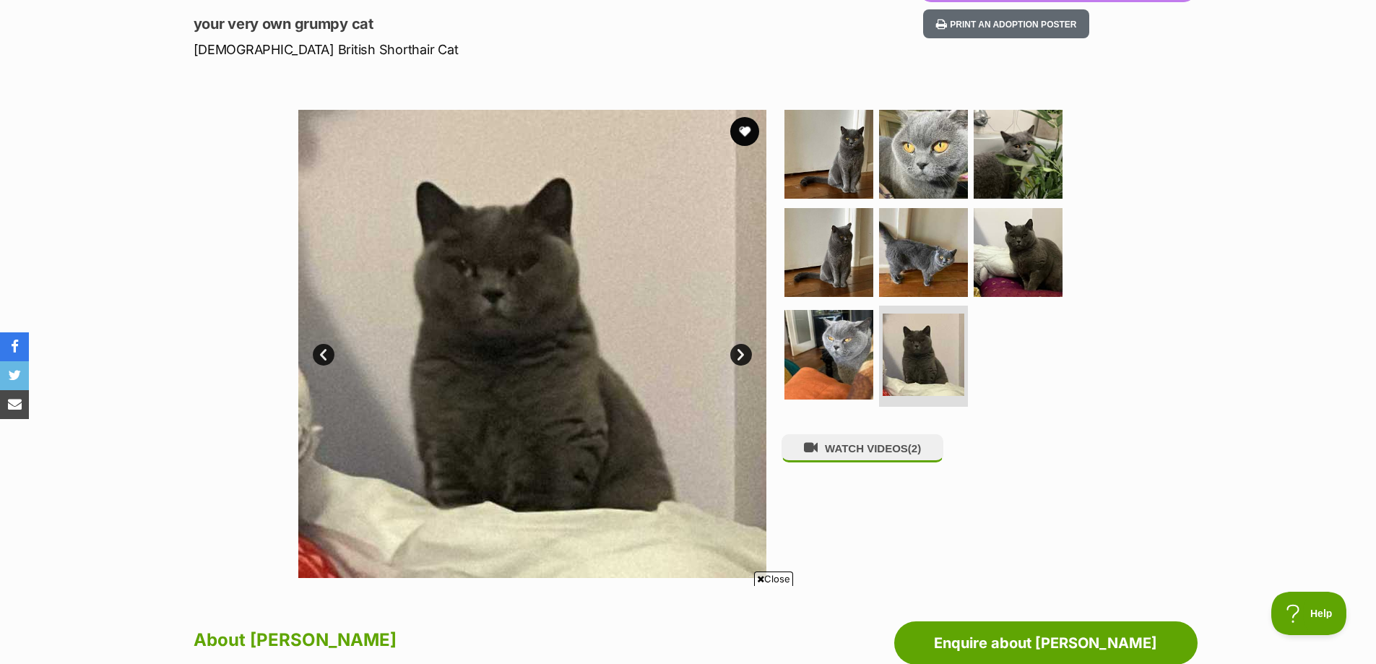
scroll to position [217, 0]
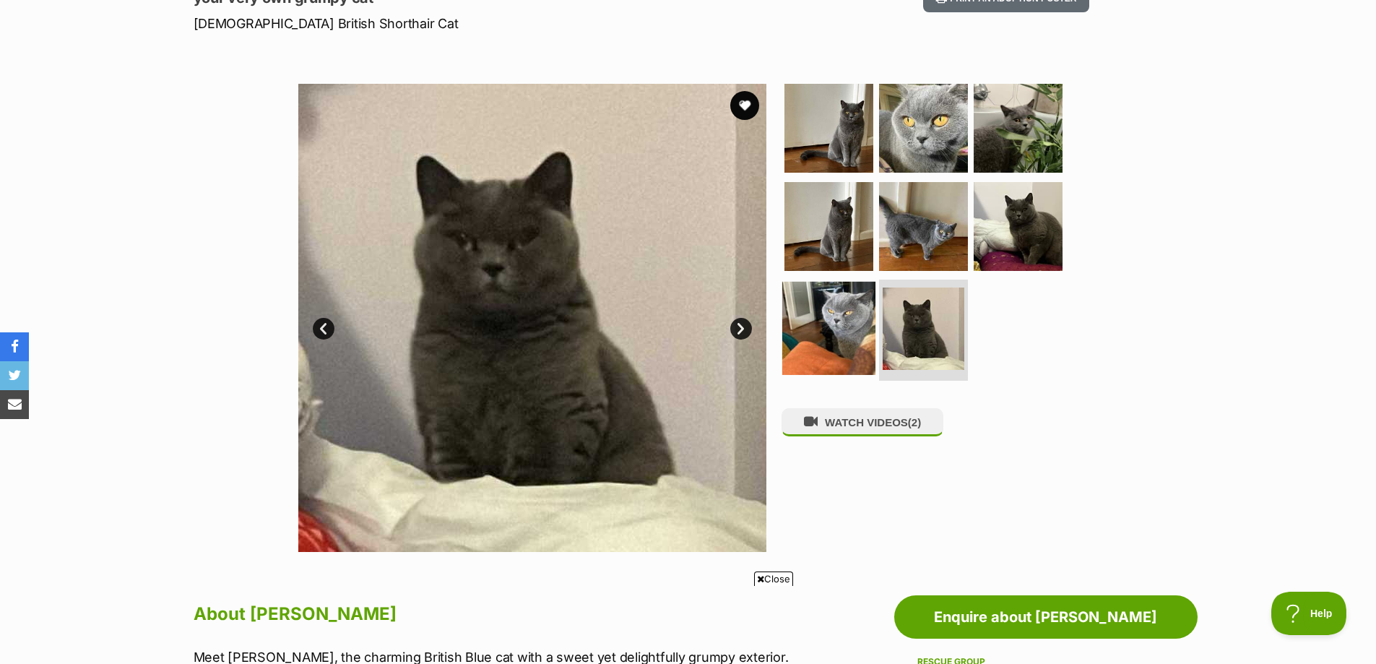
click at [825, 339] on img at bounding box center [828, 328] width 93 height 93
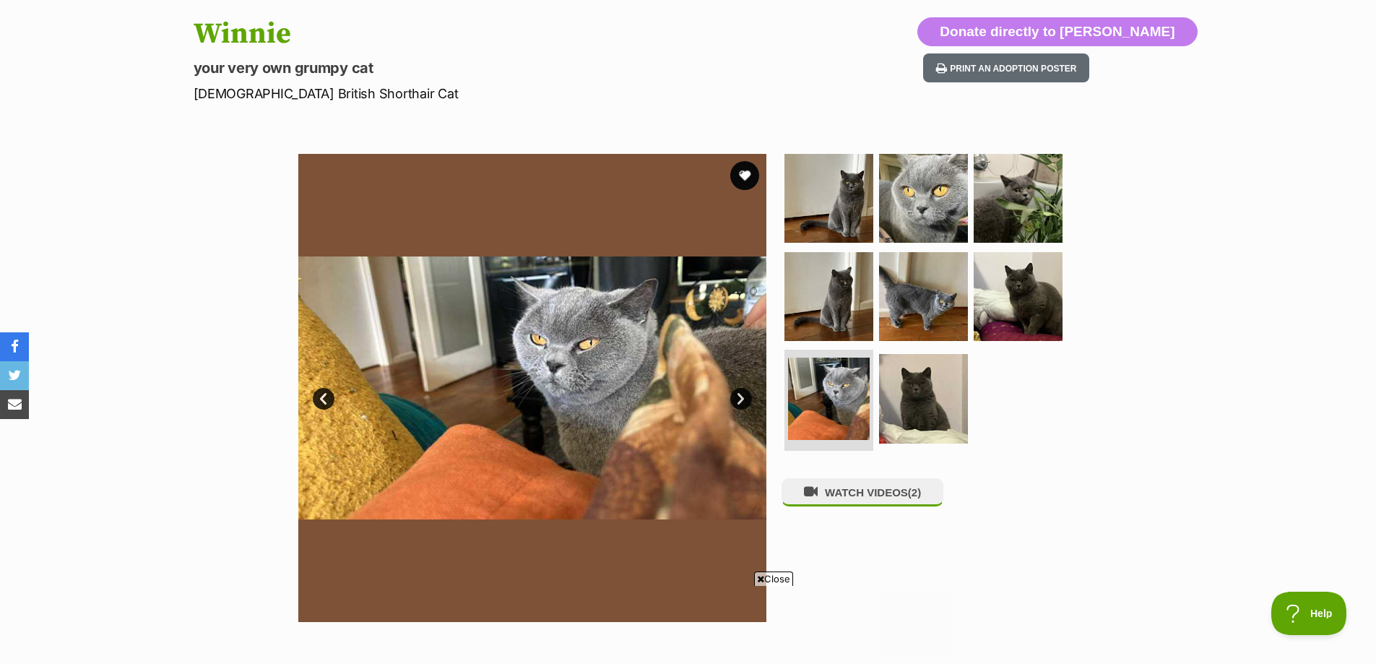
scroll to position [506, 0]
